Goal: Transaction & Acquisition: Purchase product/service

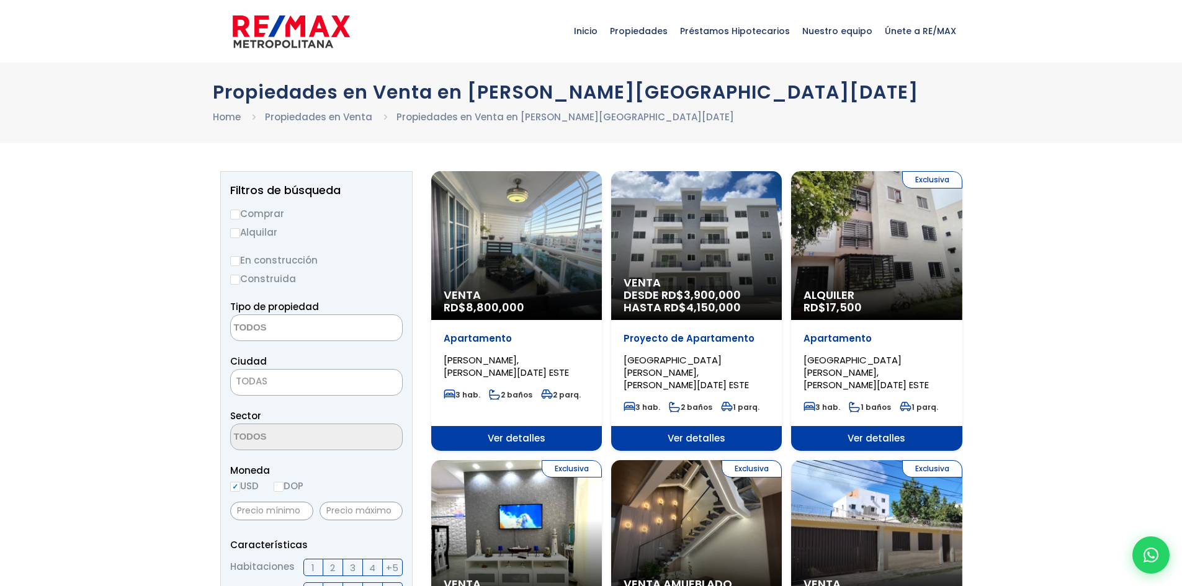
select select
click at [236, 213] on input "Comprar" at bounding box center [235, 215] width 10 height 10
radio input "true"
click at [244, 321] on textarea "Search" at bounding box center [291, 328] width 120 height 27
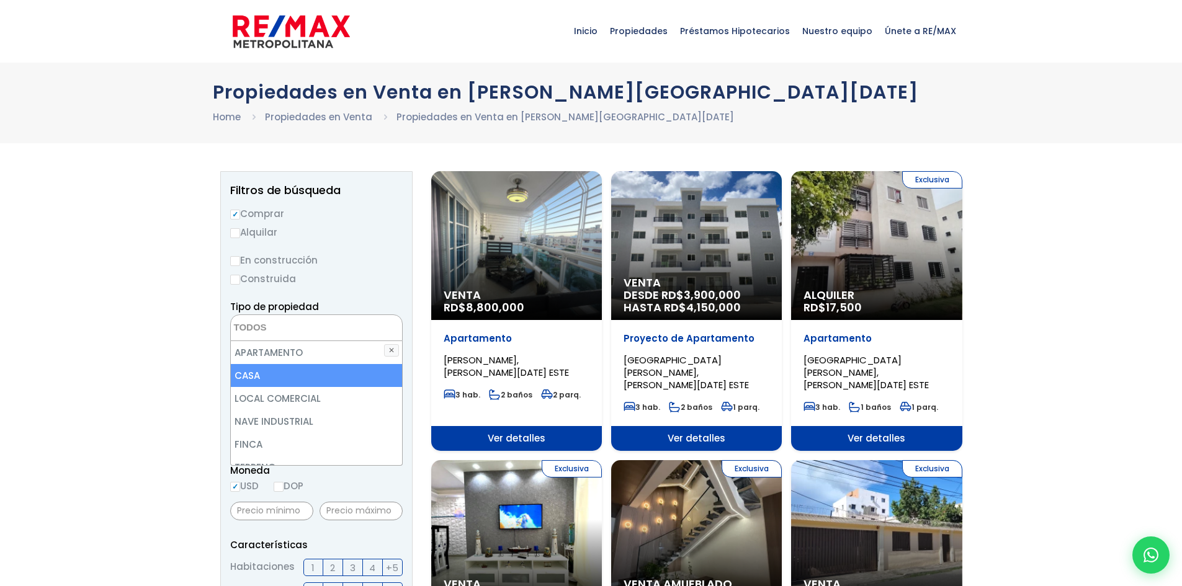
click at [251, 381] on li "CASA" at bounding box center [316, 375] width 171 height 23
select select "house"
click at [259, 378] on li "CASA" at bounding box center [316, 375] width 171 height 23
click at [258, 377] on li "CASA" at bounding box center [316, 375] width 171 height 23
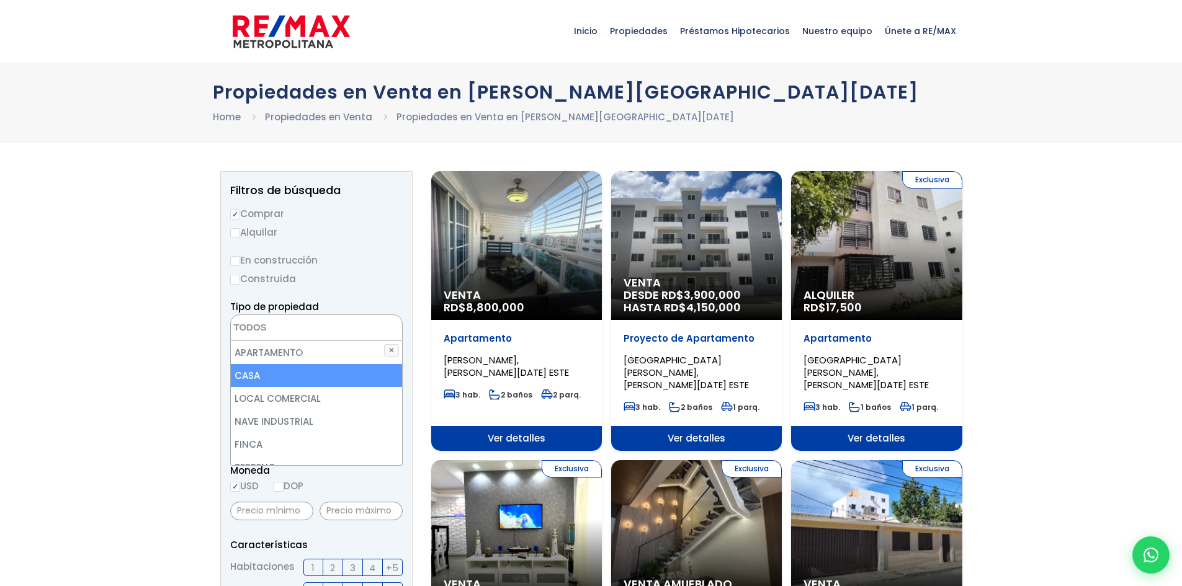
select select "house"
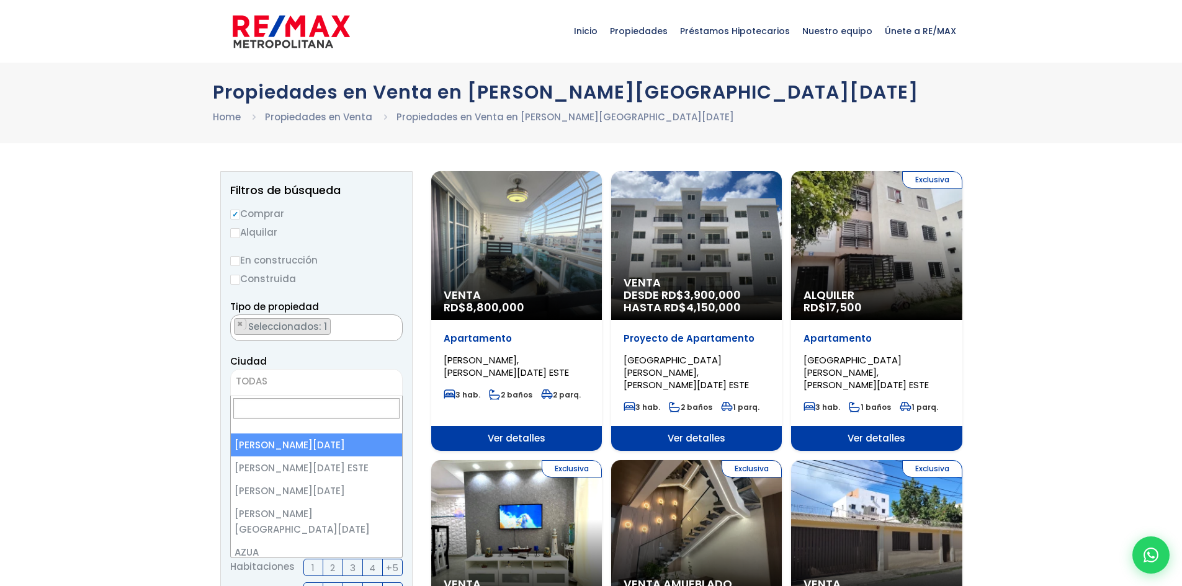
click at [248, 388] on span "TODAS" at bounding box center [316, 381] width 171 height 17
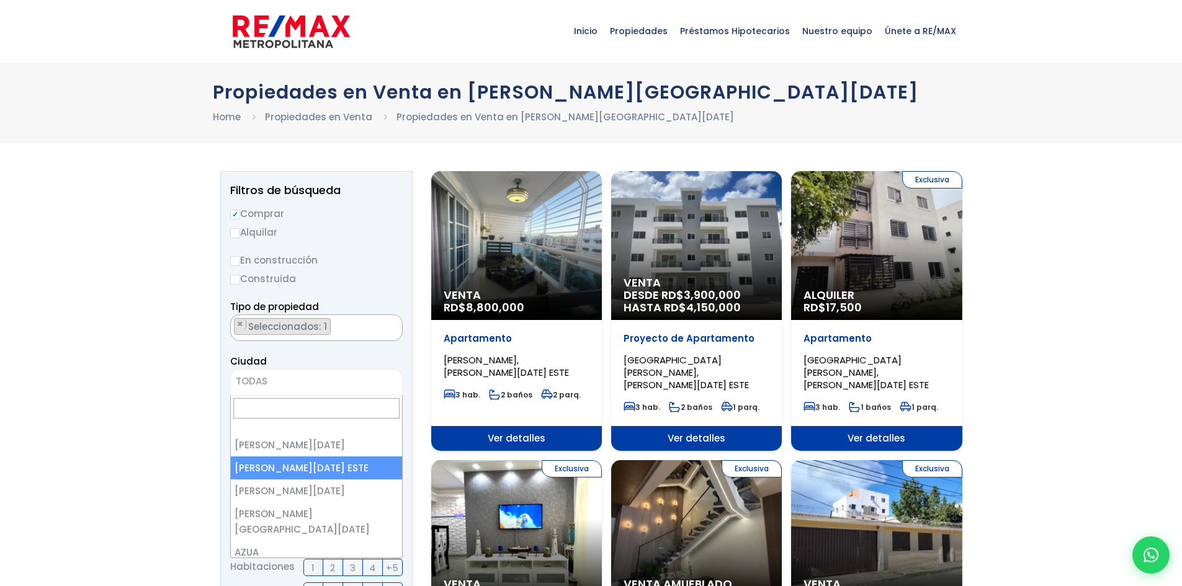
select select "148"
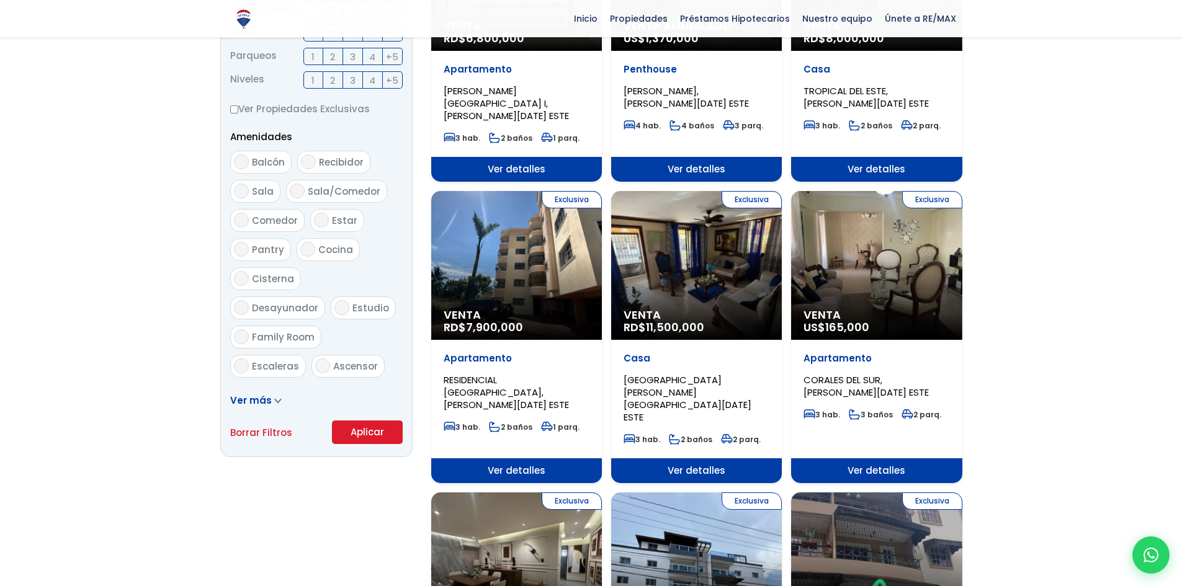
scroll to position [558, 0]
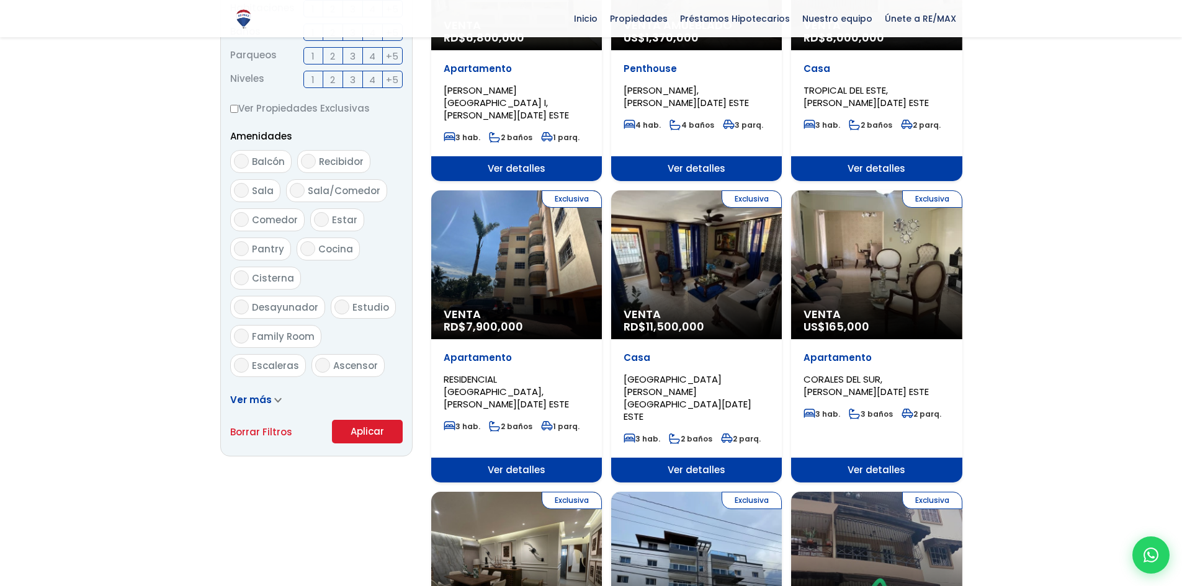
click at [349, 433] on button "Aplicar" at bounding box center [367, 432] width 71 height 24
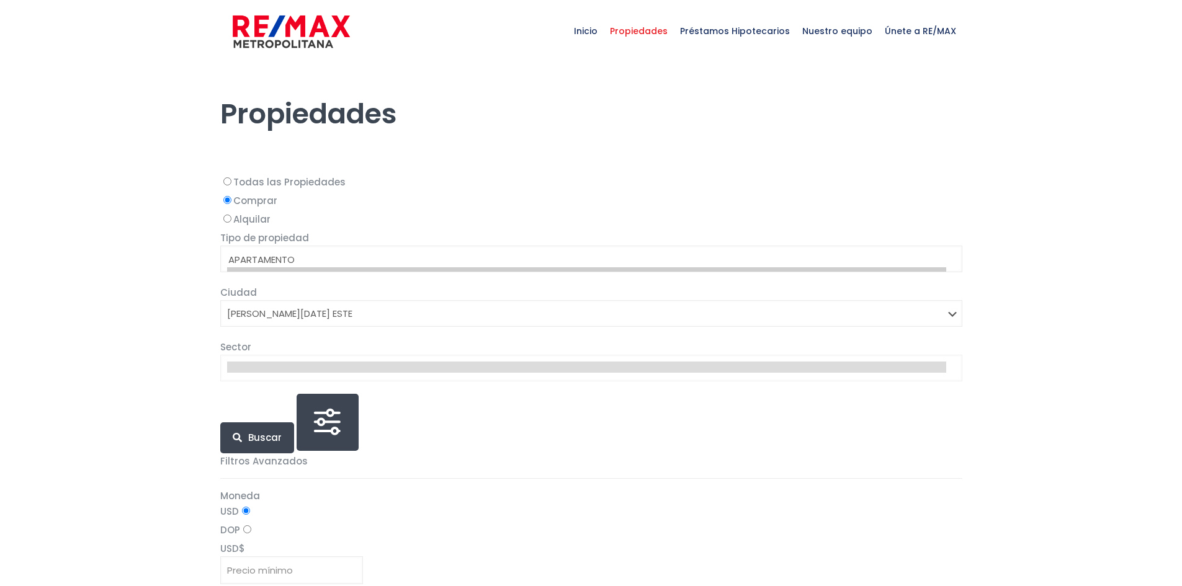
select select "148"
